Goal: Task Accomplishment & Management: Manage account settings

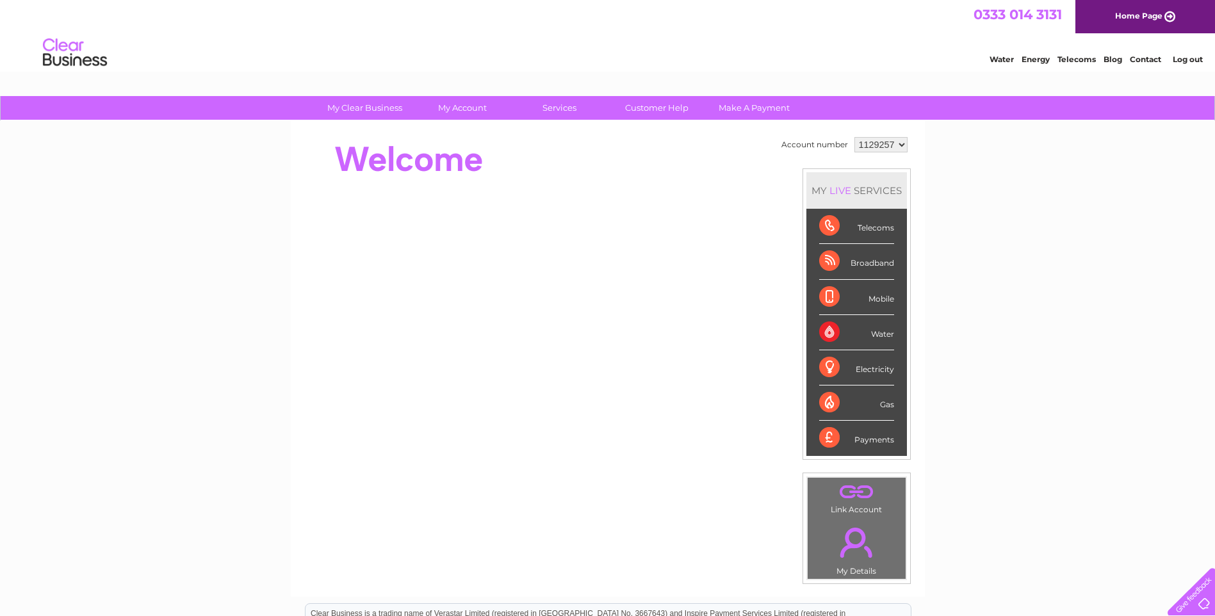
click at [899, 143] on select "1129257" at bounding box center [881, 144] width 53 height 15
click at [967, 206] on div "My Clear Business Login Details My Details My Preferences Link Account My Accou…" at bounding box center [607, 456] width 1215 height 720
click at [1195, 56] on link "Log out" at bounding box center [1188, 59] width 30 height 10
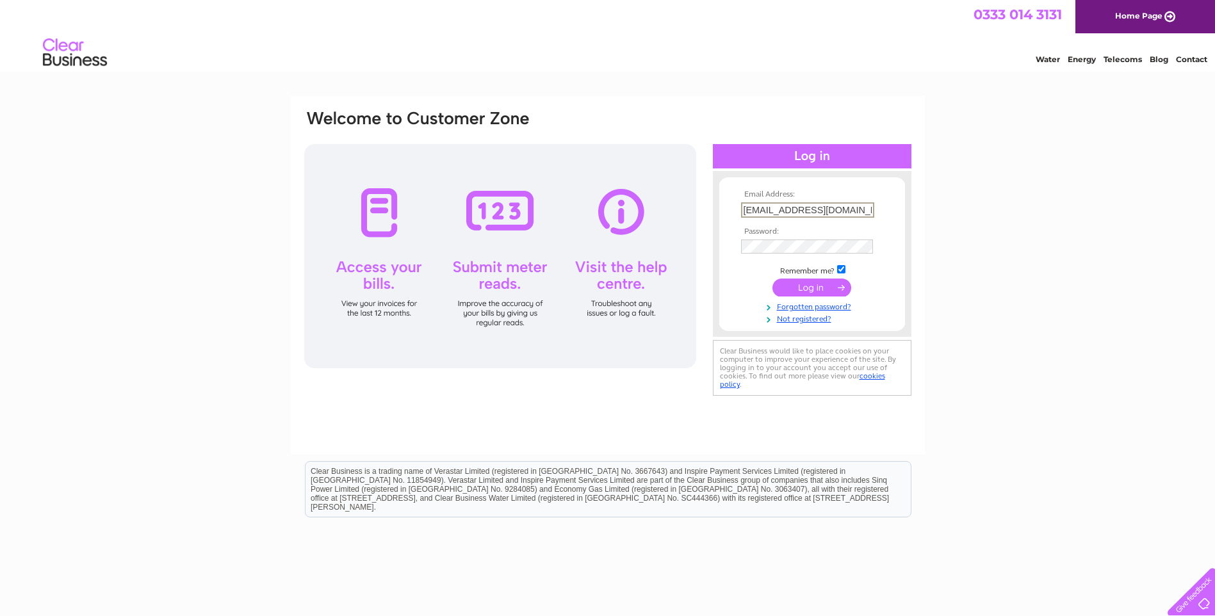
scroll to position [0, 32]
drag, startPoint x: 742, startPoint y: 208, endPoint x: 880, endPoint y: 210, distance: 138.4
click at [880, 210] on td "mihaela.scantei@funeralpartners.co.uk" at bounding box center [812, 210] width 149 height 22
paste input "accounts@oharafuneral"
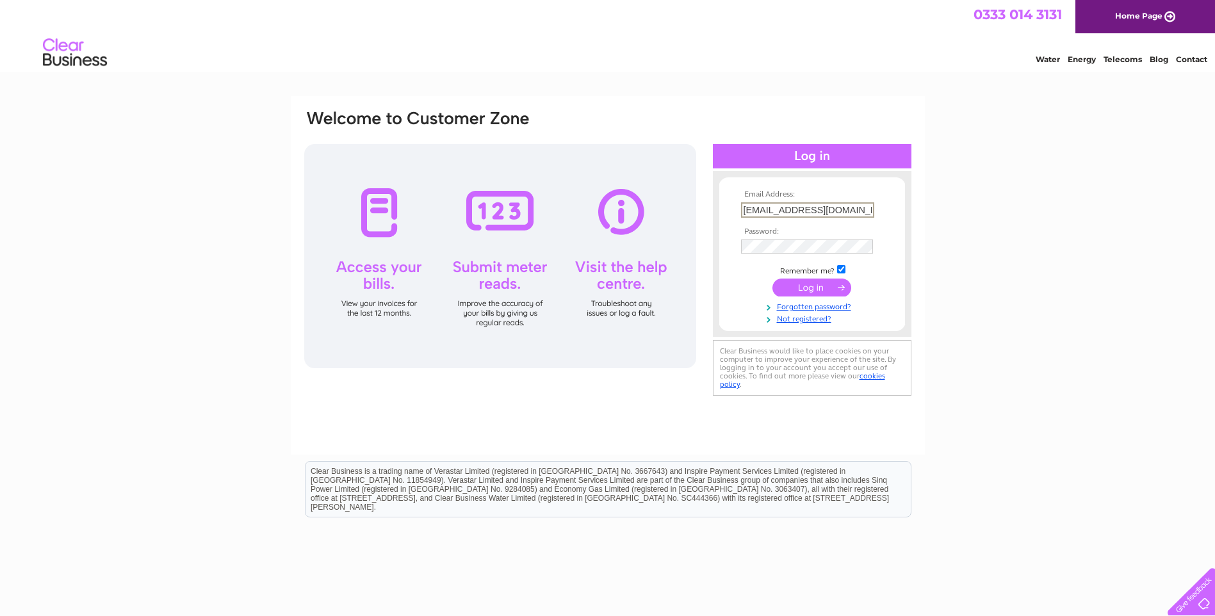
type input "accounts@oharafunerals.co.uk"
click at [719, 246] on form "Email Address: accounts@oharafunerals.co.uk Password:" at bounding box center [812, 257] width 186 height 134
click at [728, 300] on form "Email Address: accounts@oharafunerals.co.uk Password:" at bounding box center [812, 256] width 186 height 133
click at [801, 288] on input "submit" at bounding box center [812, 286] width 79 height 18
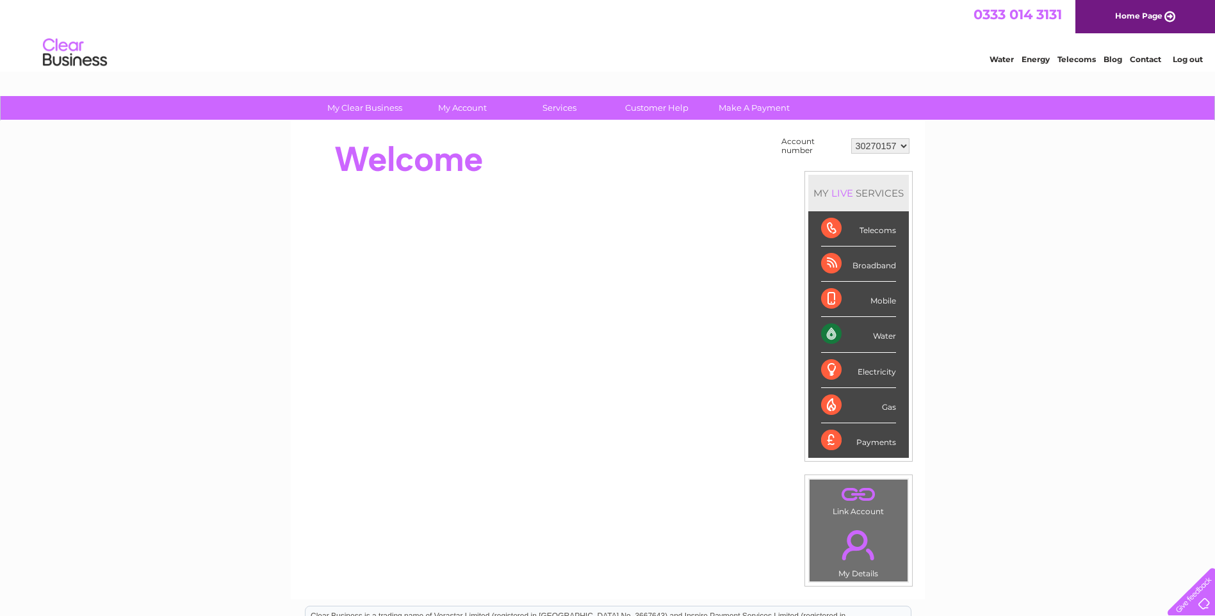
click at [903, 147] on select "30270157" at bounding box center [880, 145] width 58 height 15
click at [1024, 243] on div "My Clear Business Login Details My Details My Preferences Link Account My Accou…" at bounding box center [607, 457] width 1215 height 723
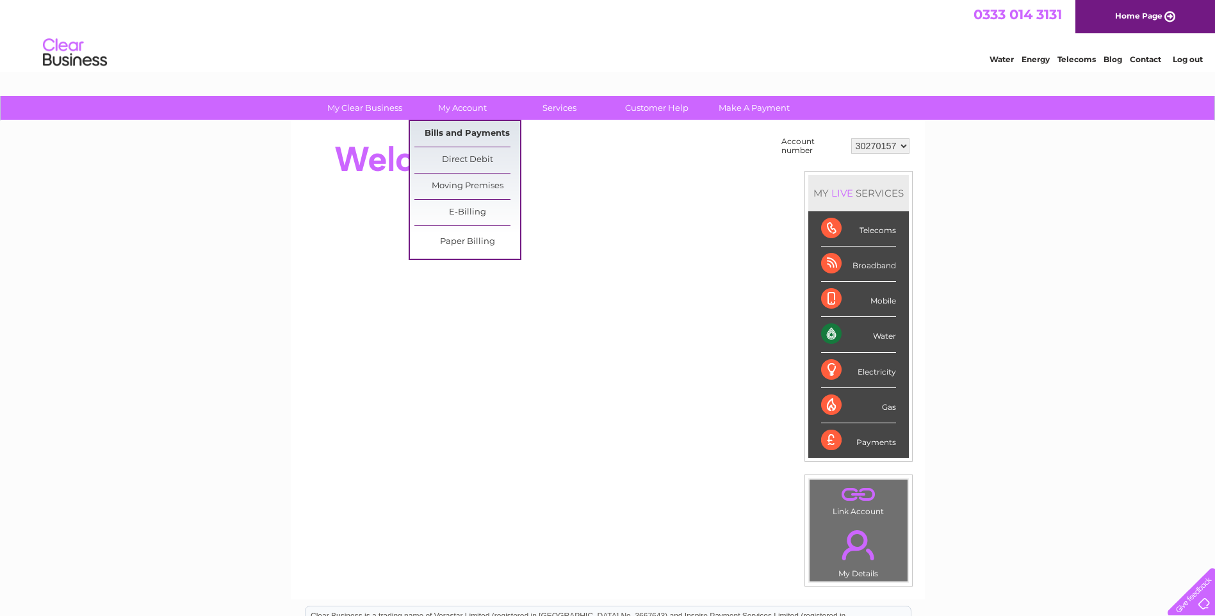
click at [475, 135] on link "Bills and Payments" at bounding box center [468, 134] width 106 height 26
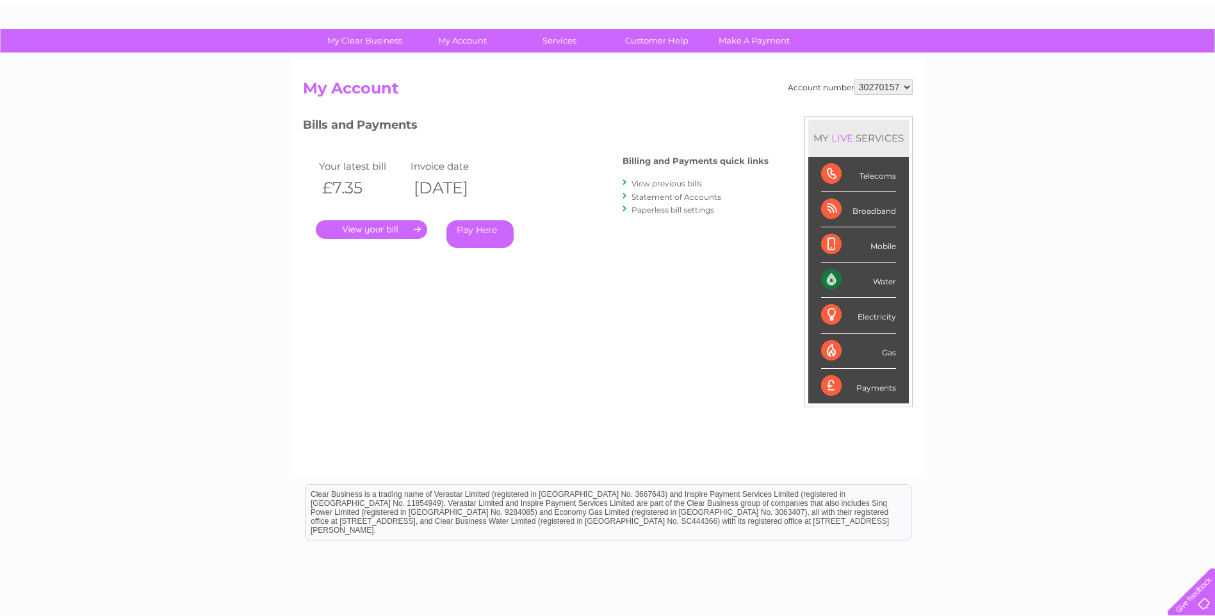
scroll to position [29, 0]
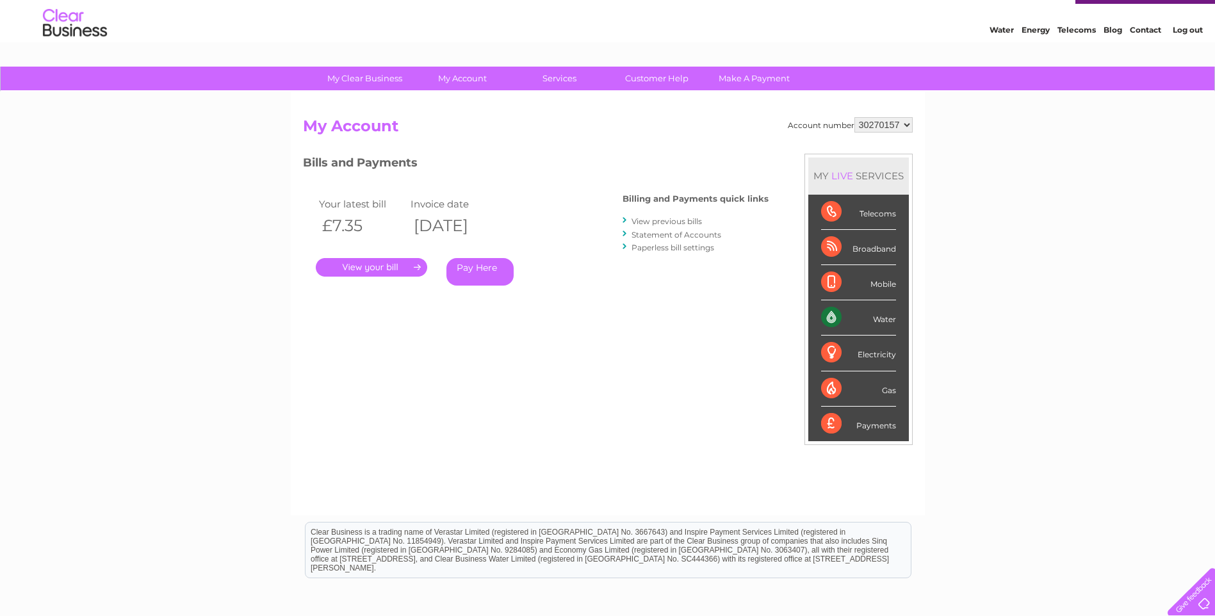
click at [366, 267] on link "." at bounding box center [371, 267] width 111 height 19
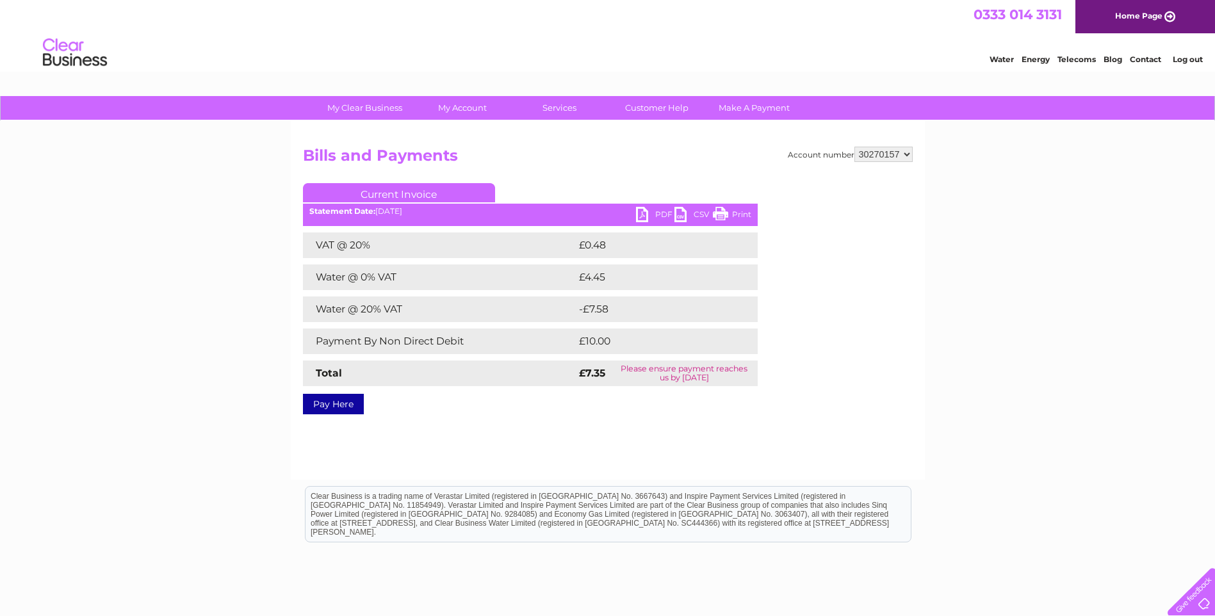
click at [659, 211] on link "PDF" at bounding box center [655, 216] width 38 height 19
